Goal: Information Seeking & Learning: Learn about a topic

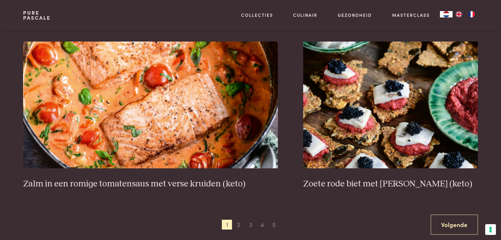
scroll to position [1124, 0]
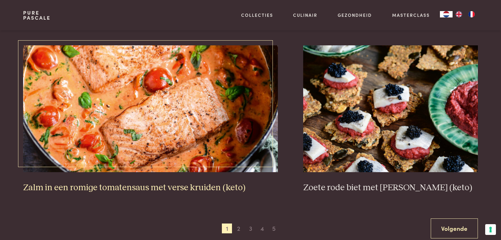
click at [227, 123] on img at bounding box center [150, 108] width 255 height 127
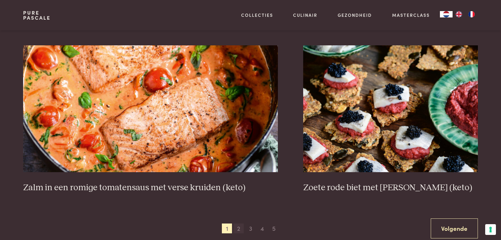
click at [240, 227] on span "2" at bounding box center [239, 228] width 10 height 10
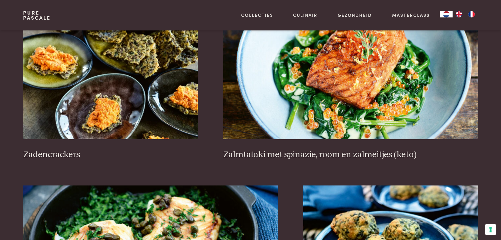
scroll to position [1113, 0]
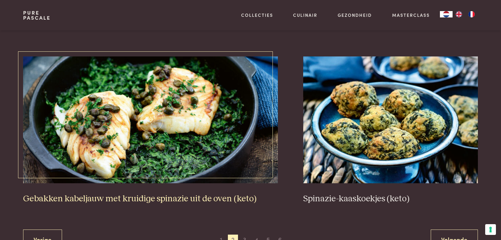
click at [196, 112] on img at bounding box center [150, 119] width 255 height 127
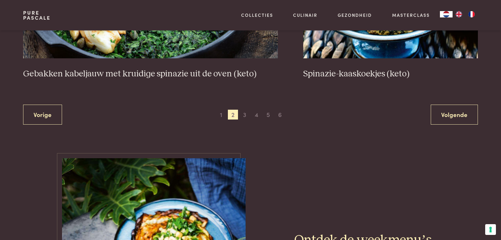
scroll to position [1250, 0]
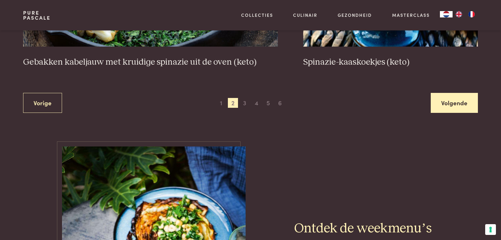
click at [441, 101] on link "Volgende" at bounding box center [454, 103] width 47 height 20
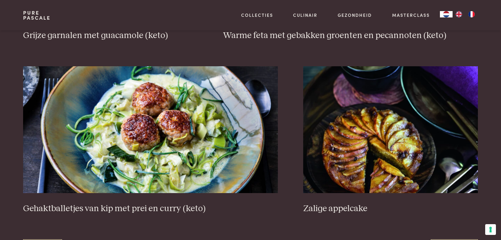
scroll to position [1169, 0]
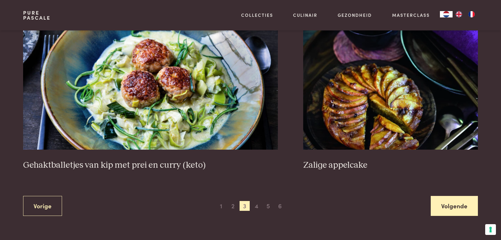
click at [445, 198] on link "Volgende" at bounding box center [454, 206] width 47 height 20
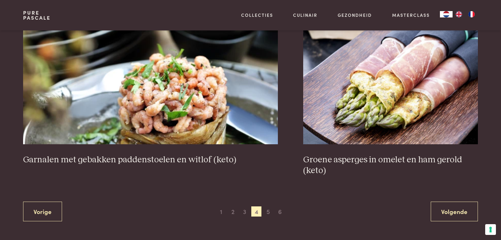
scroll to position [1160, 0]
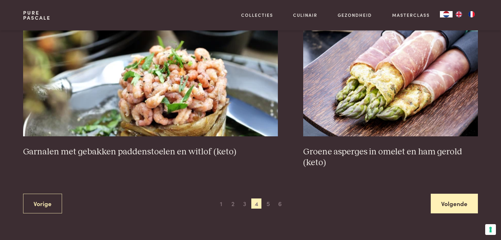
click at [450, 206] on link "Volgende" at bounding box center [454, 203] width 47 height 20
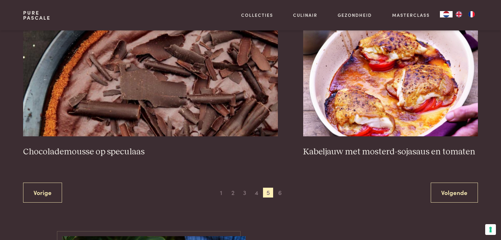
scroll to position [1211, 0]
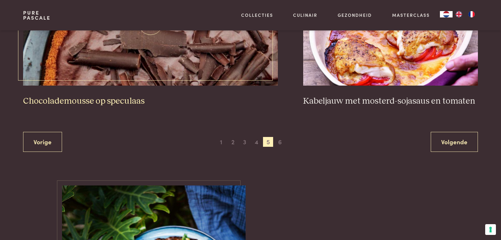
click at [164, 53] on img at bounding box center [150, 22] width 255 height 127
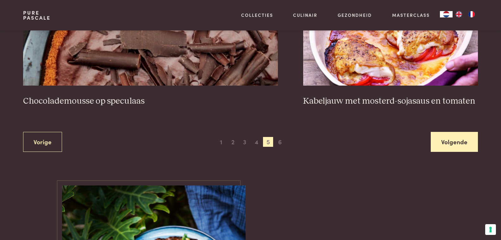
click at [440, 142] on link "Volgende" at bounding box center [454, 142] width 47 height 20
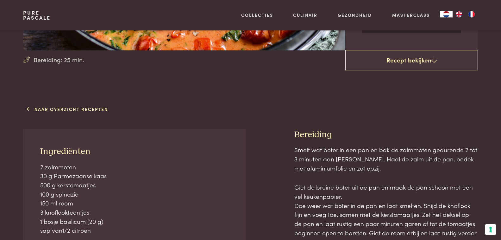
scroll to position [174, 0]
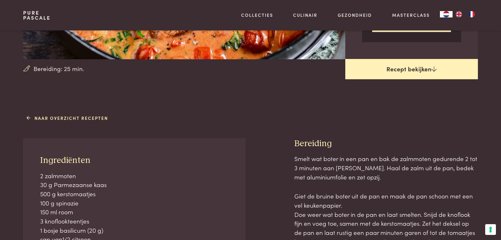
click at [428, 72] on link "Recept bekijken" at bounding box center [411, 69] width 133 height 20
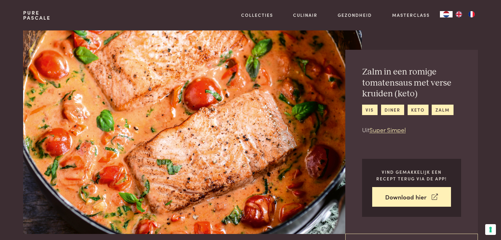
scroll to position [287, 0]
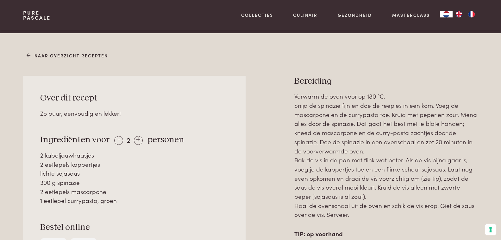
scroll to position [248, 0]
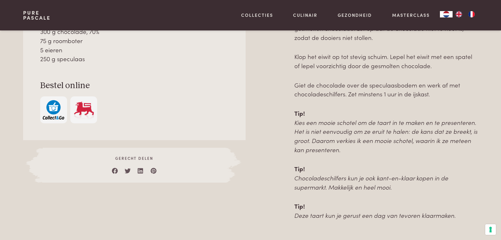
scroll to position [284, 0]
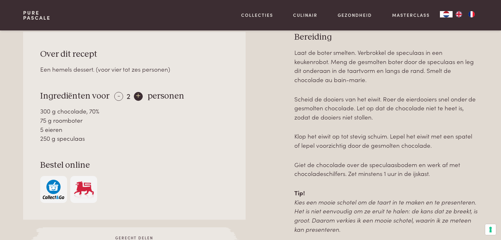
click at [138, 97] on div "+" at bounding box center [138, 96] width 9 height 9
